Goal: Task Accomplishment & Management: Use online tool/utility

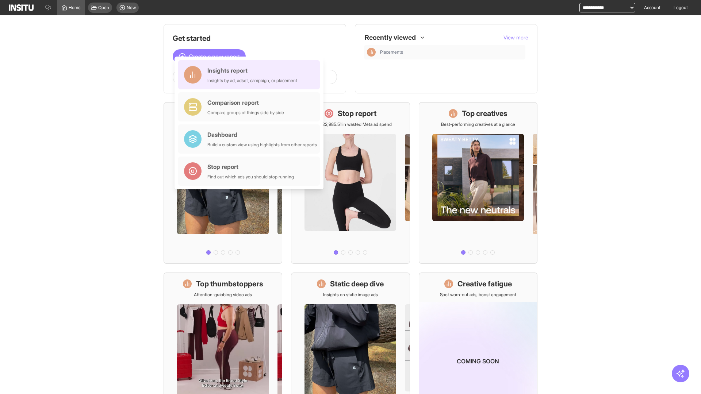
click at [251, 75] on div "Insights report Insights by ad, adset, campaign, or placement" at bounding box center [252, 75] width 90 height 18
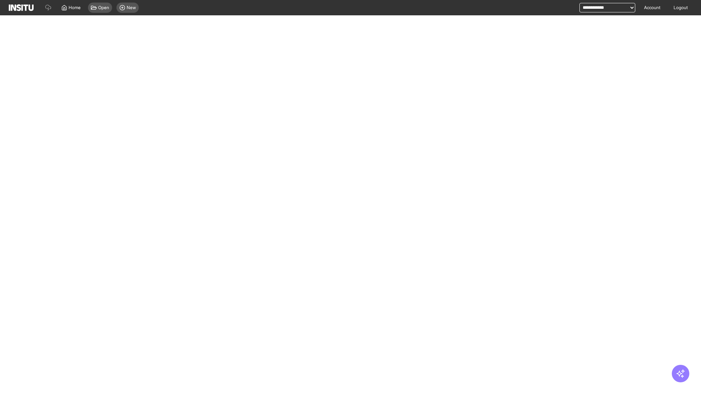
select select "**"
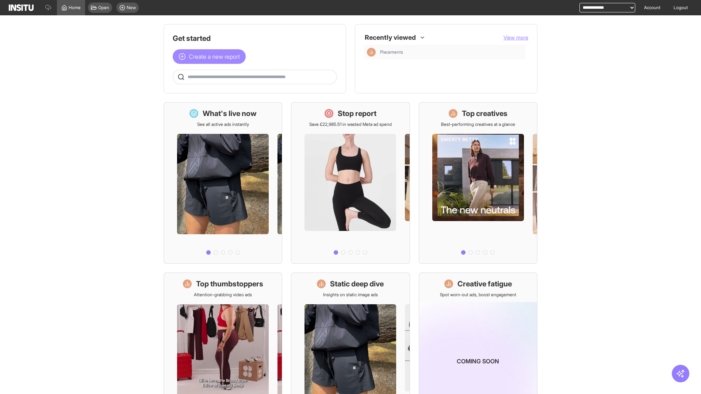
click at [211, 57] on span "Create a new report" at bounding box center [214, 56] width 51 height 9
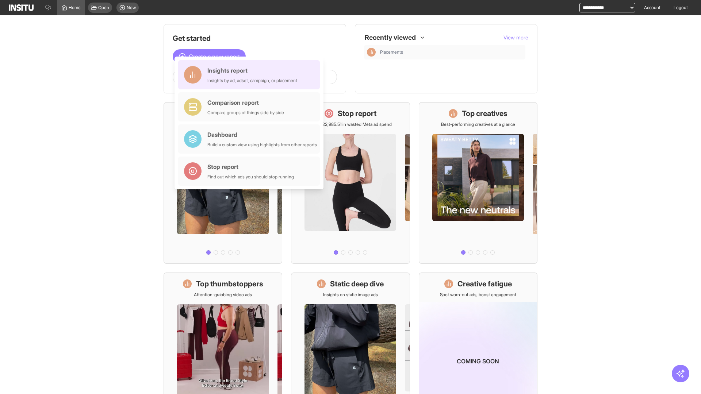
click at [251, 75] on div "Insights report Insights by ad, adset, campaign, or placement" at bounding box center [252, 75] width 90 height 18
